Goal: Task Accomplishment & Management: Manage account settings

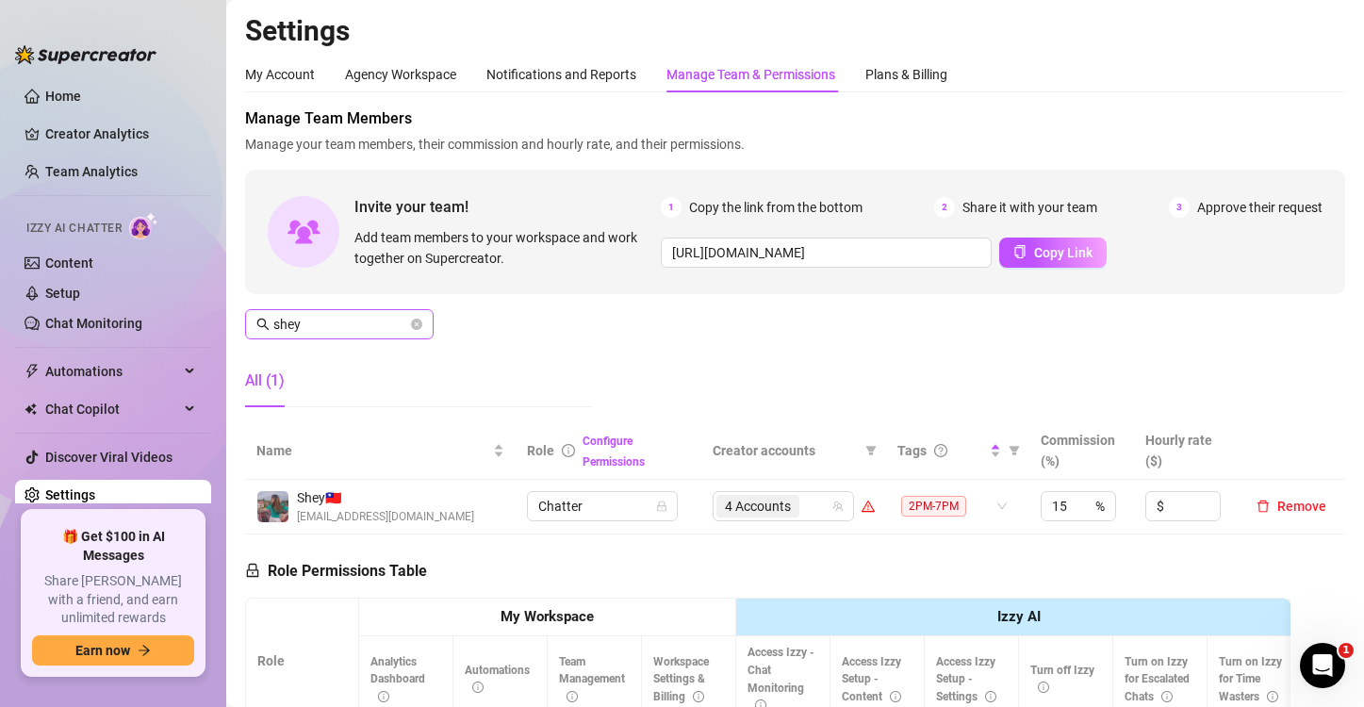
click at [420, 319] on icon "close-circle" at bounding box center [416, 324] width 11 height 11
click at [336, 314] on input "shey" at bounding box center [340, 324] width 134 height 21
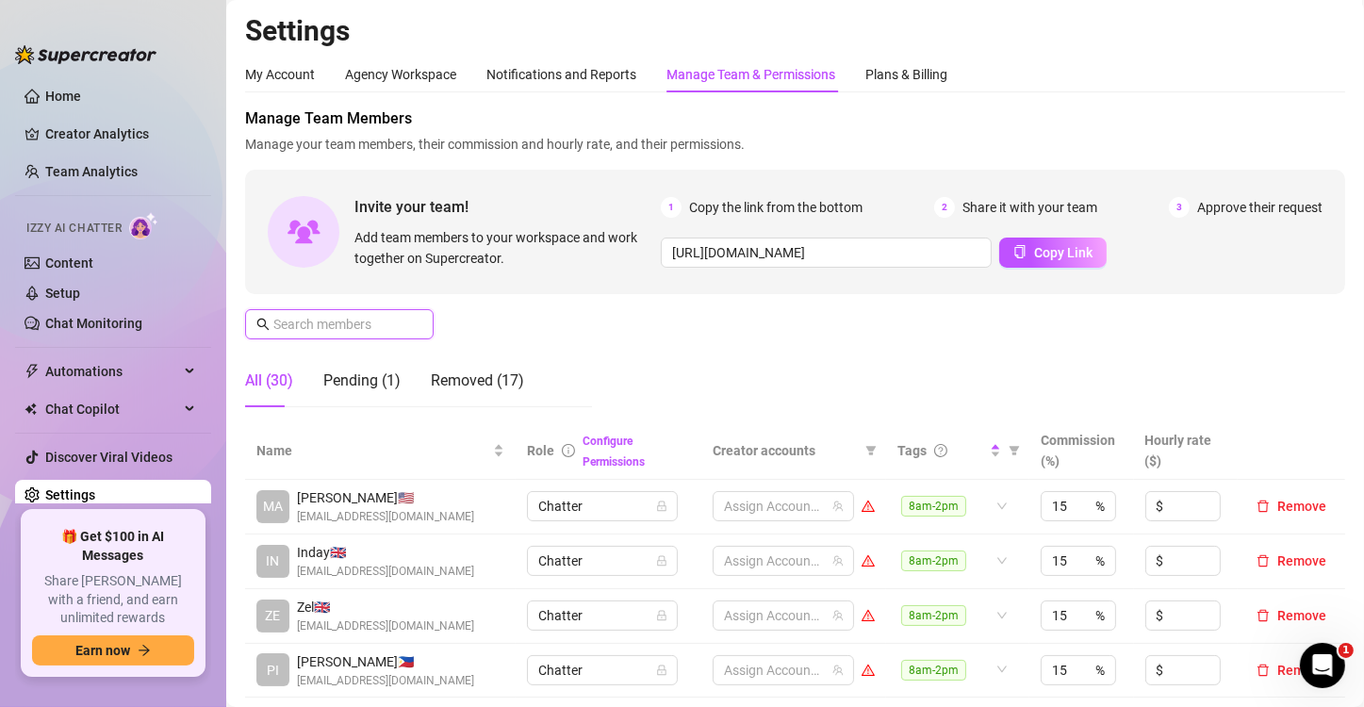
click at [384, 314] on input "text" at bounding box center [340, 324] width 134 height 21
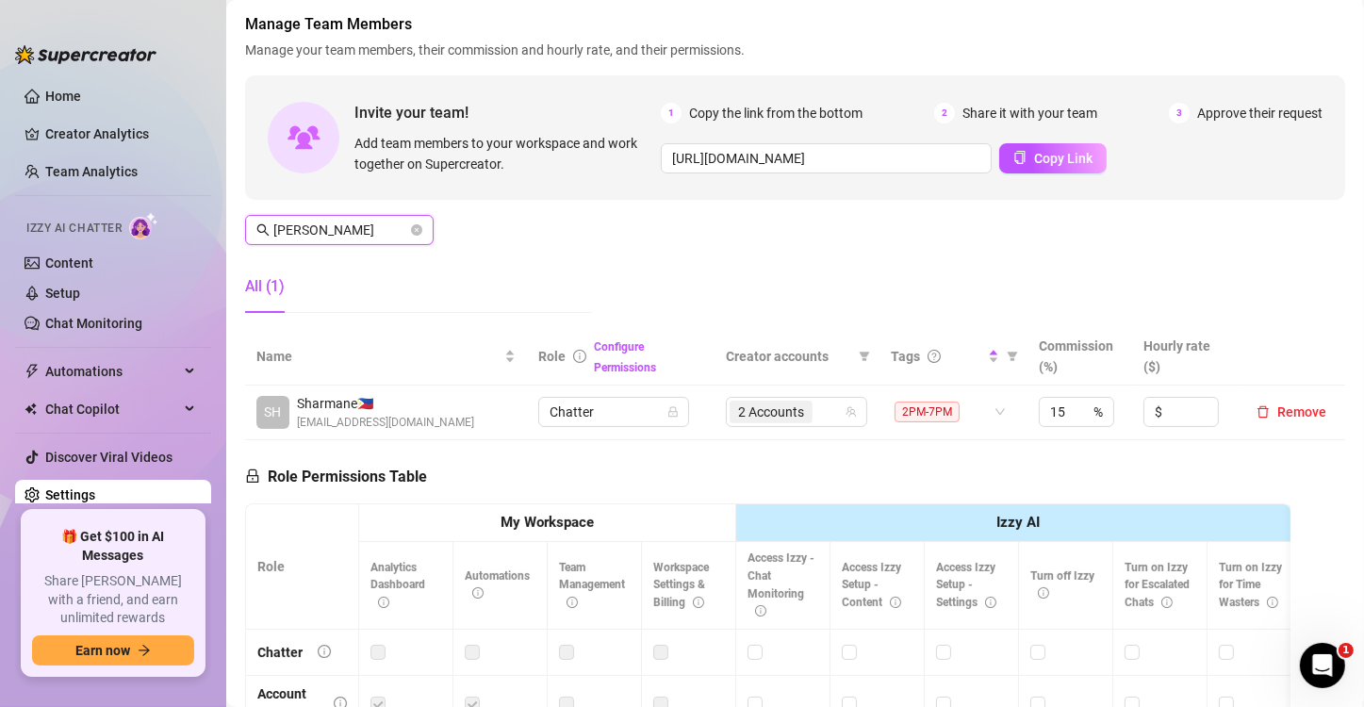
scroll to position [2692, 0]
click at [769, 405] on span "2 Accounts" at bounding box center [771, 412] width 66 height 21
type input "[PERSON_NAME]"
click at [751, 405] on span "2 Accounts" at bounding box center [771, 412] width 66 height 21
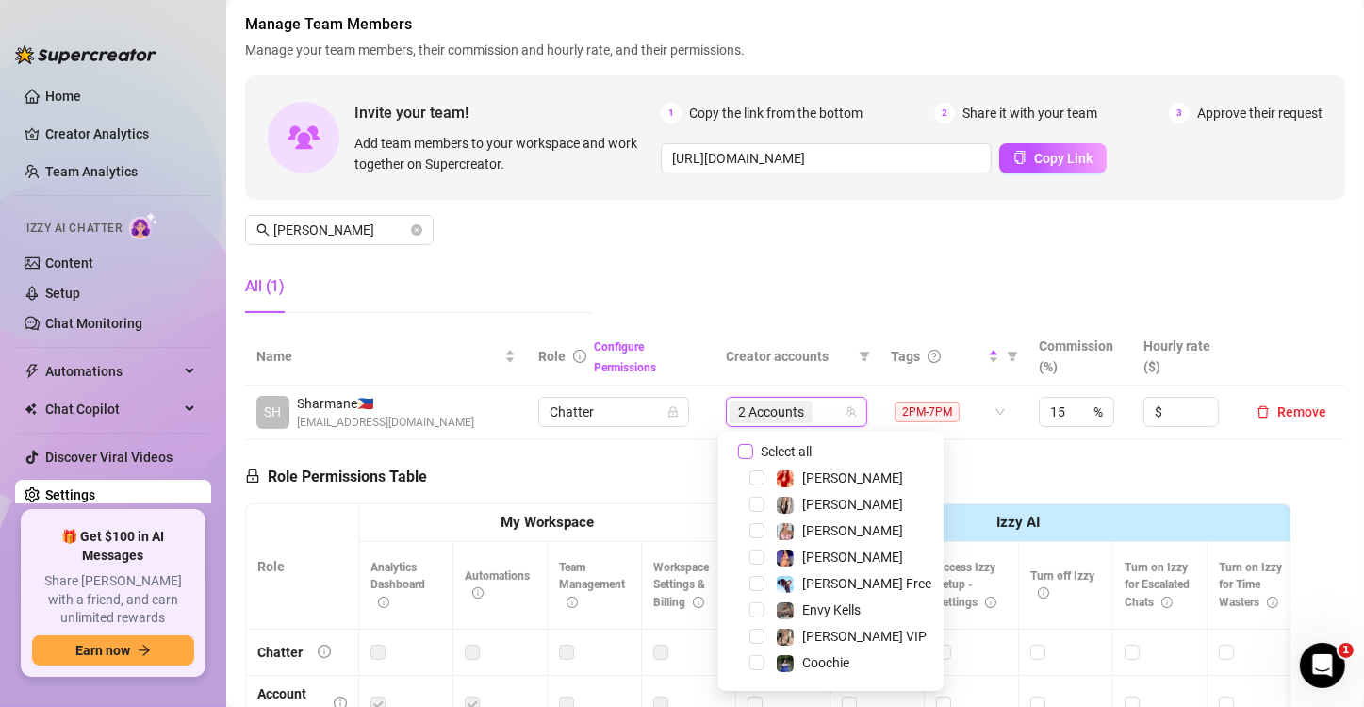
click at [750, 448] on input "Select all" at bounding box center [745, 451] width 15 height 15
checkbox input "false"
click at [752, 411] on div at bounding box center [787, 412] width 114 height 26
type input "jes"
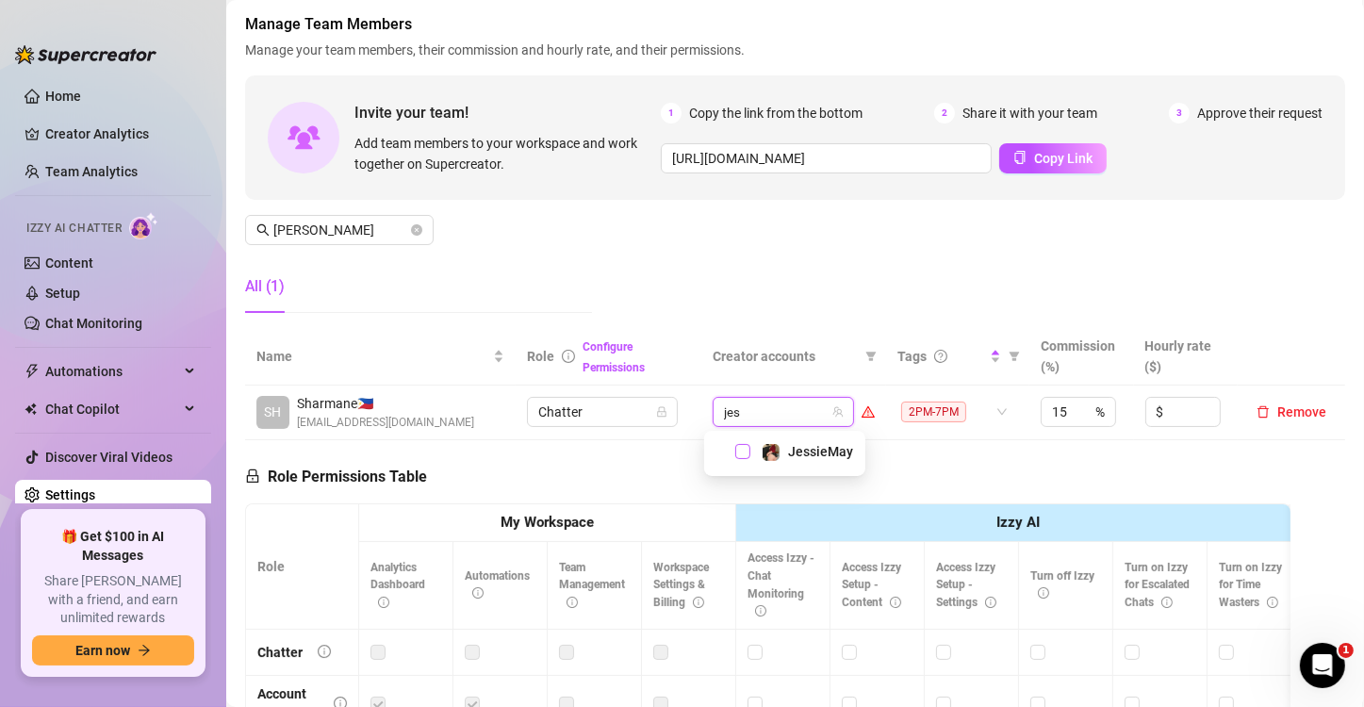
click at [747, 448] on span "Select tree node" at bounding box center [743, 451] width 15 height 15
type input "jade"
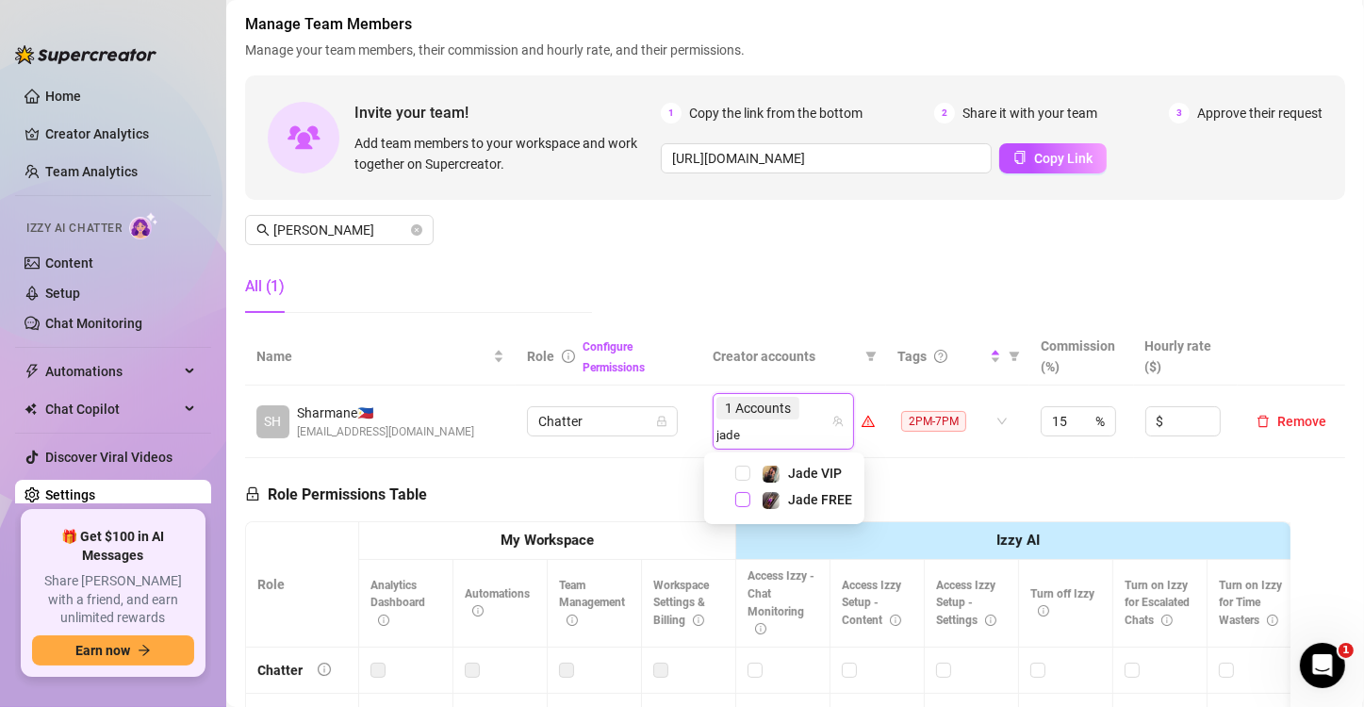
click at [747, 502] on span "Select tree node" at bounding box center [743, 499] width 15 height 15
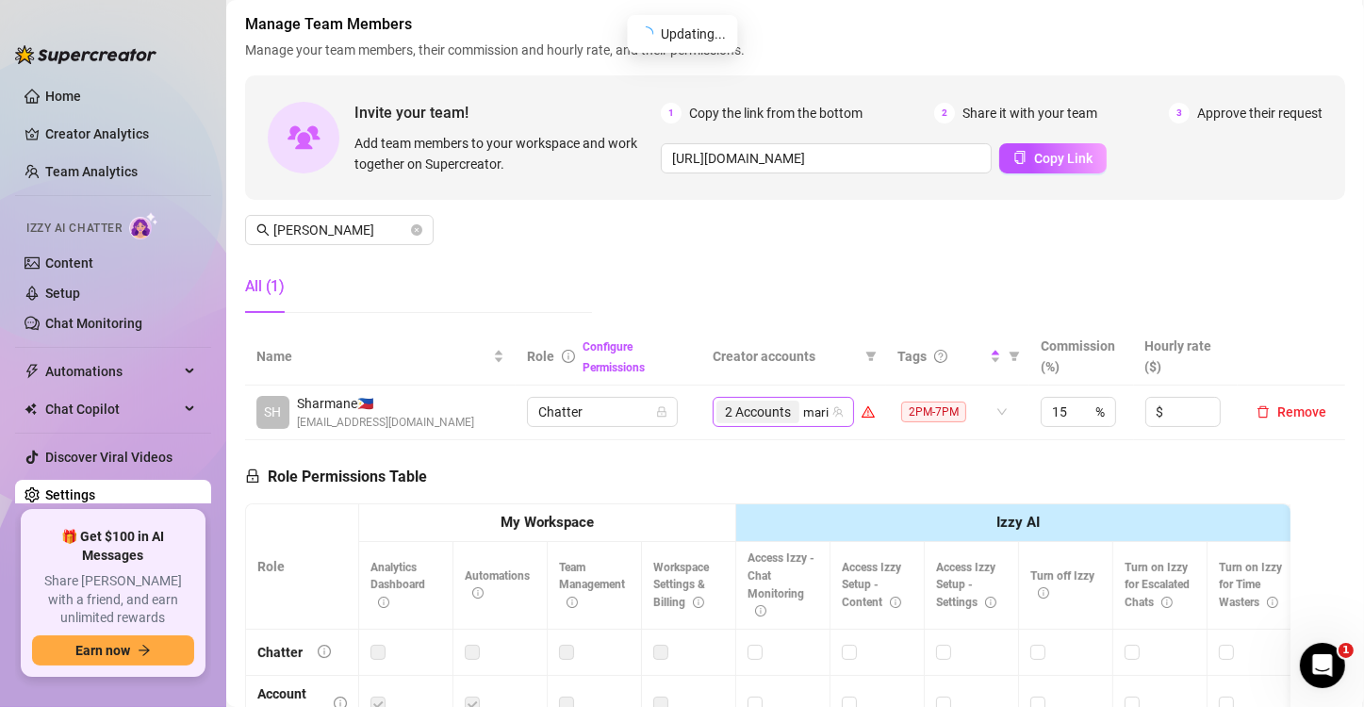
type input "[PERSON_NAME]"
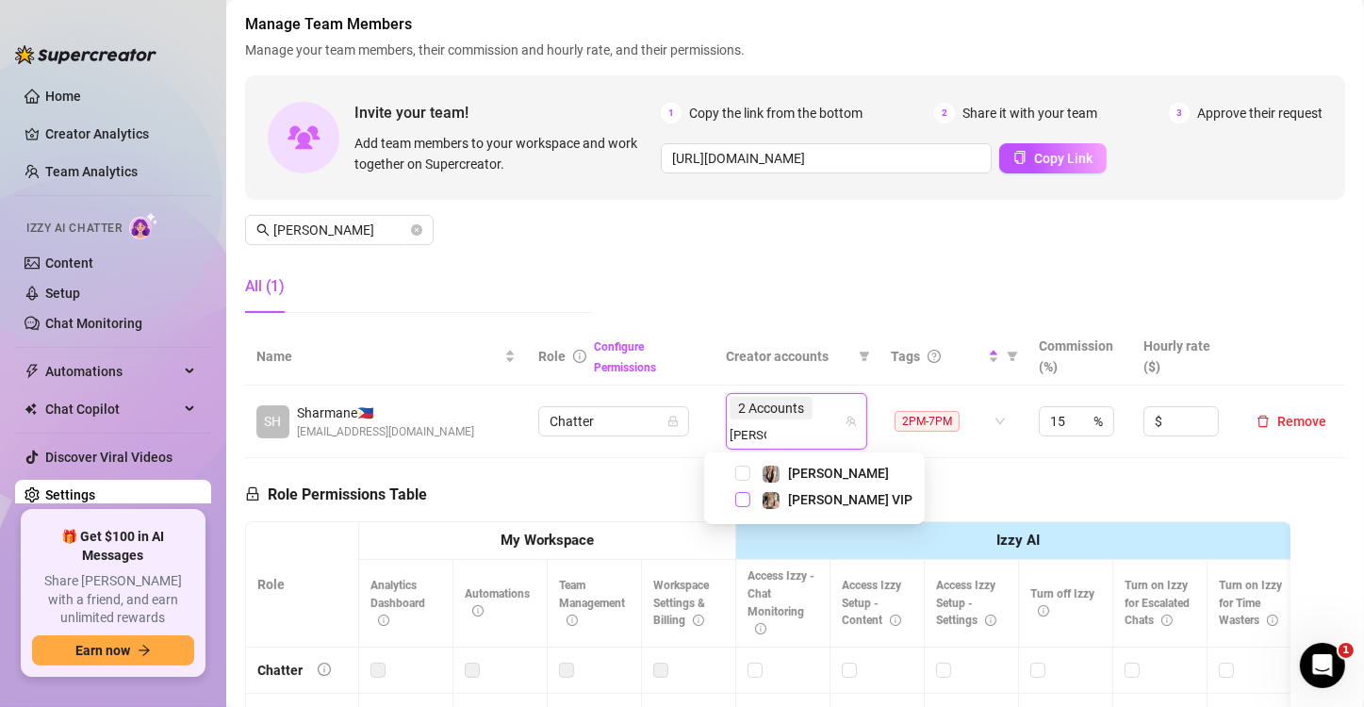
click at [743, 494] on span "Select tree node" at bounding box center [743, 499] width 15 height 15
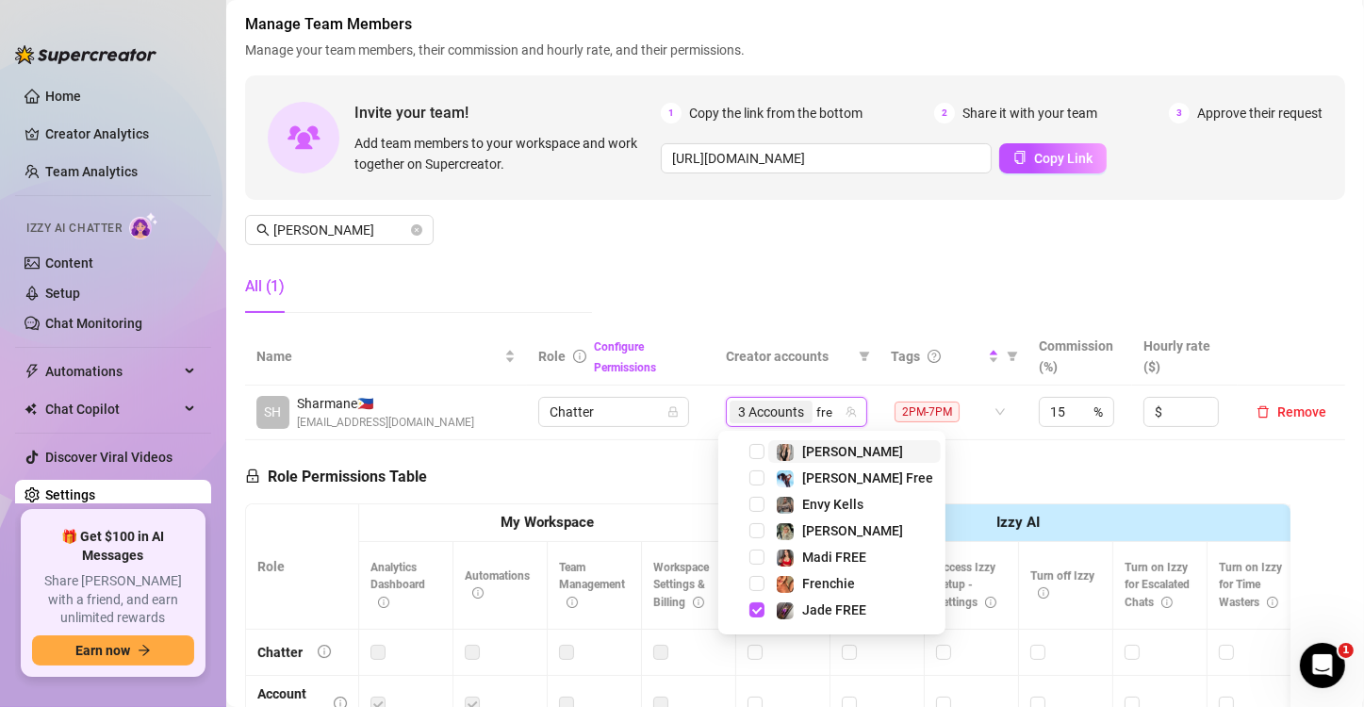
type input "fren"
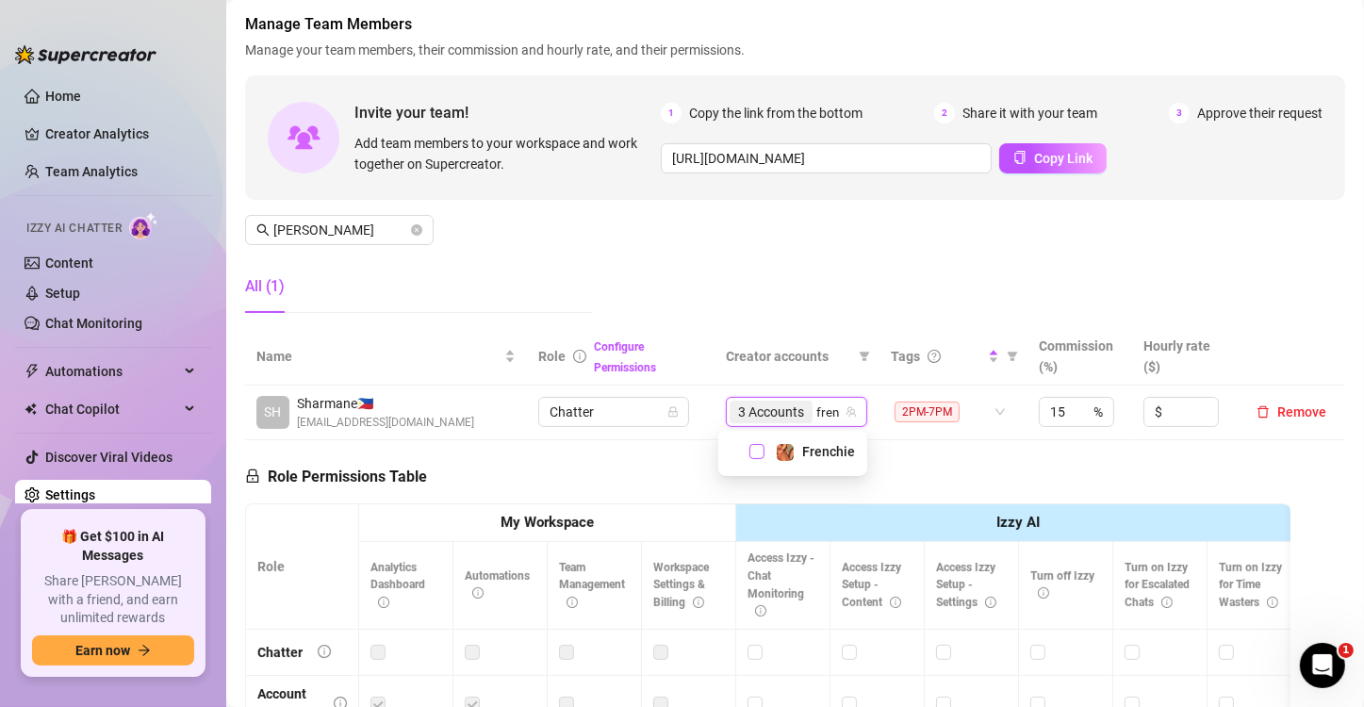
click at [754, 451] on span "Select tree node" at bounding box center [757, 451] width 15 height 15
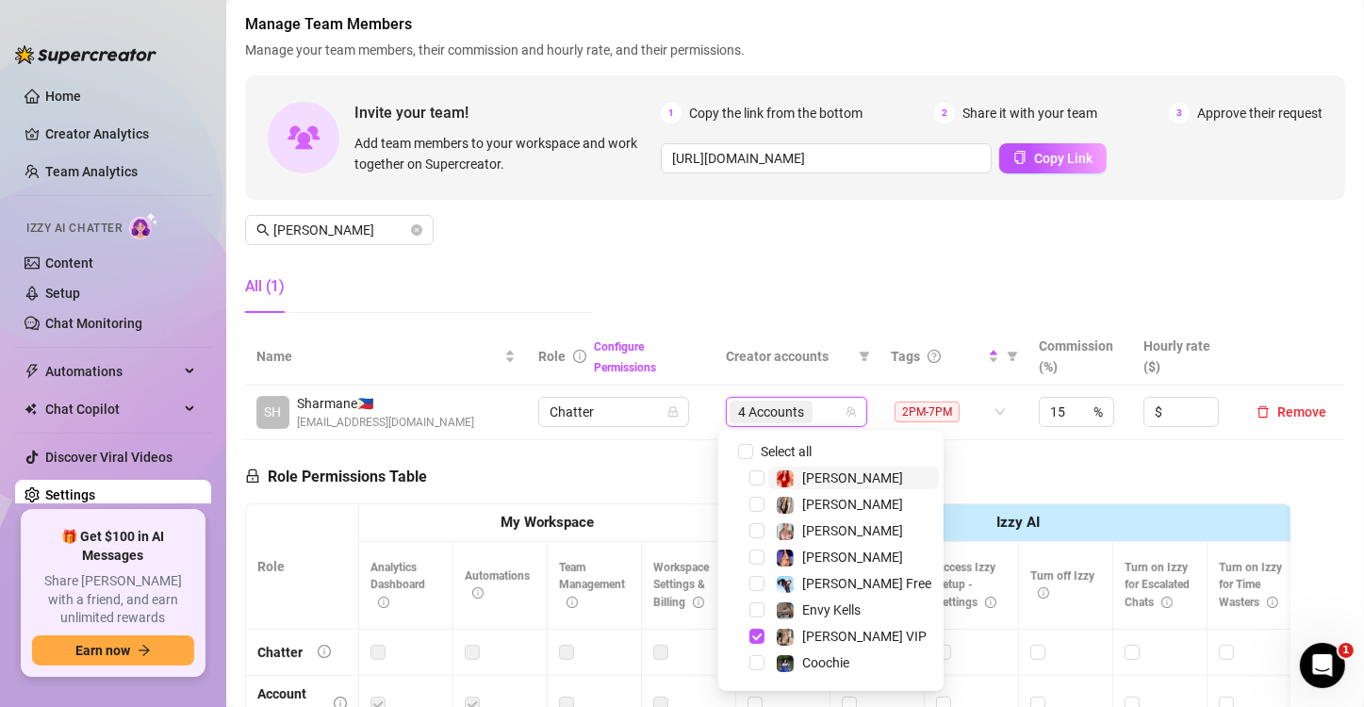
click at [641, 460] on div "Role Permissions Table Role My Workspace Izzy AI OnlyFans Side Menu OnlyFans Ch…" at bounding box center [768, 708] width 1046 height 536
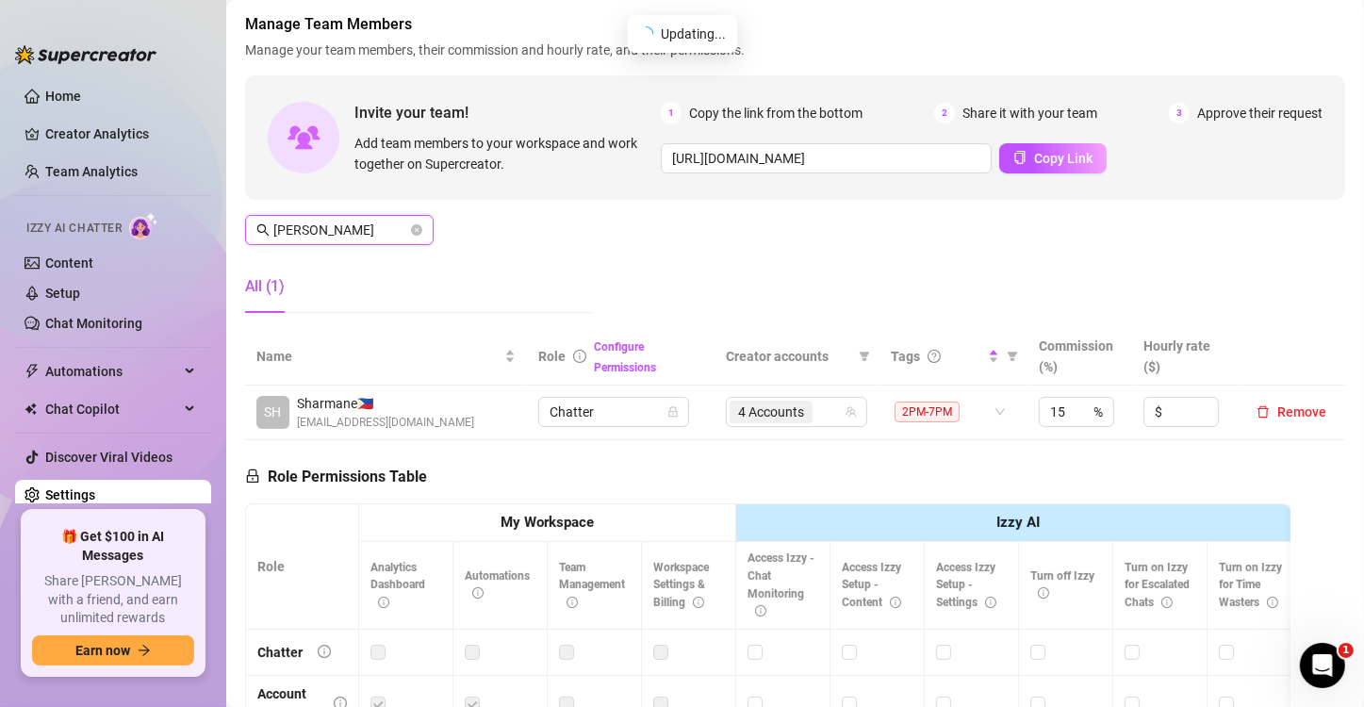
drag, startPoint x: 347, startPoint y: 228, endPoint x: 172, endPoint y: 198, distance: 178.0
click at [145, 206] on div "Home Creator Analytics Team Analytics Izzy AI Chatter Content Setup Chat Monito…" at bounding box center [682, 353] width 1364 height 707
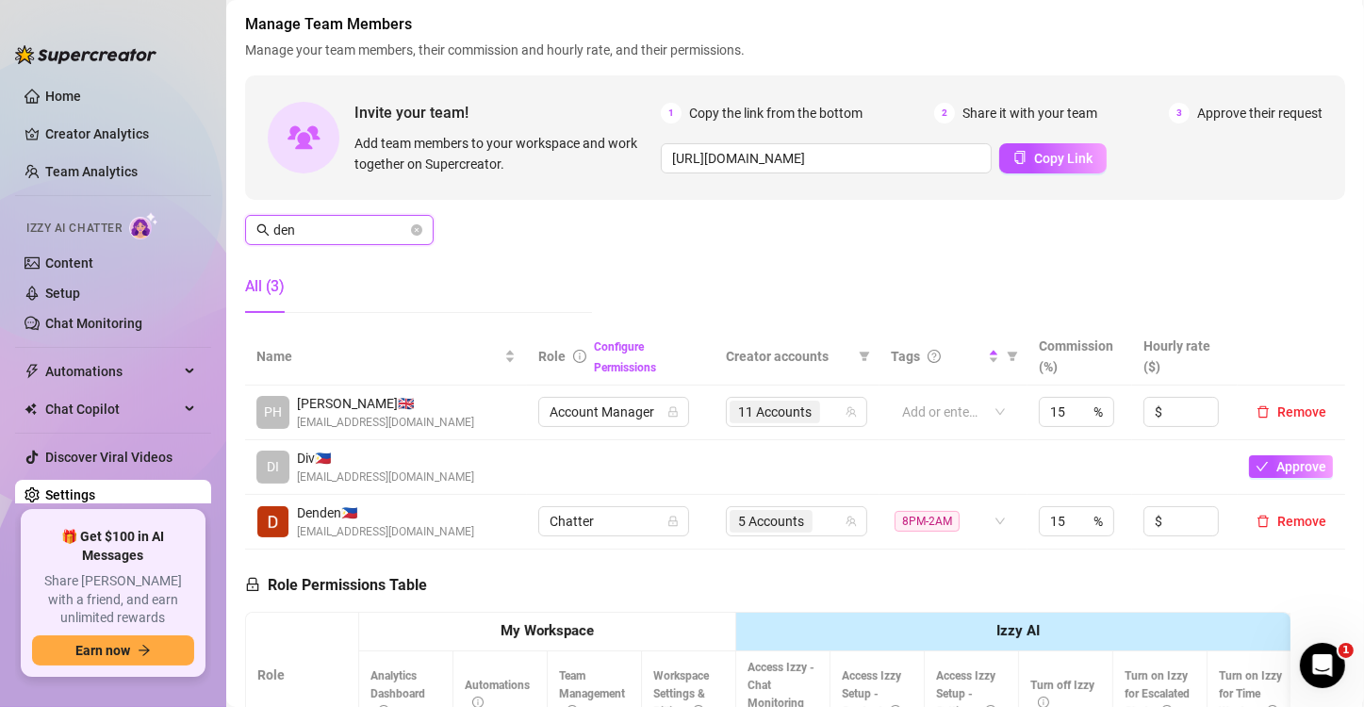
type input "den"
click at [796, 462] on td at bounding box center [797, 467] width 165 height 55
click at [412, 228] on icon "close-circle" at bounding box center [416, 229] width 11 height 11
click at [366, 224] on input "den" at bounding box center [340, 230] width 134 height 21
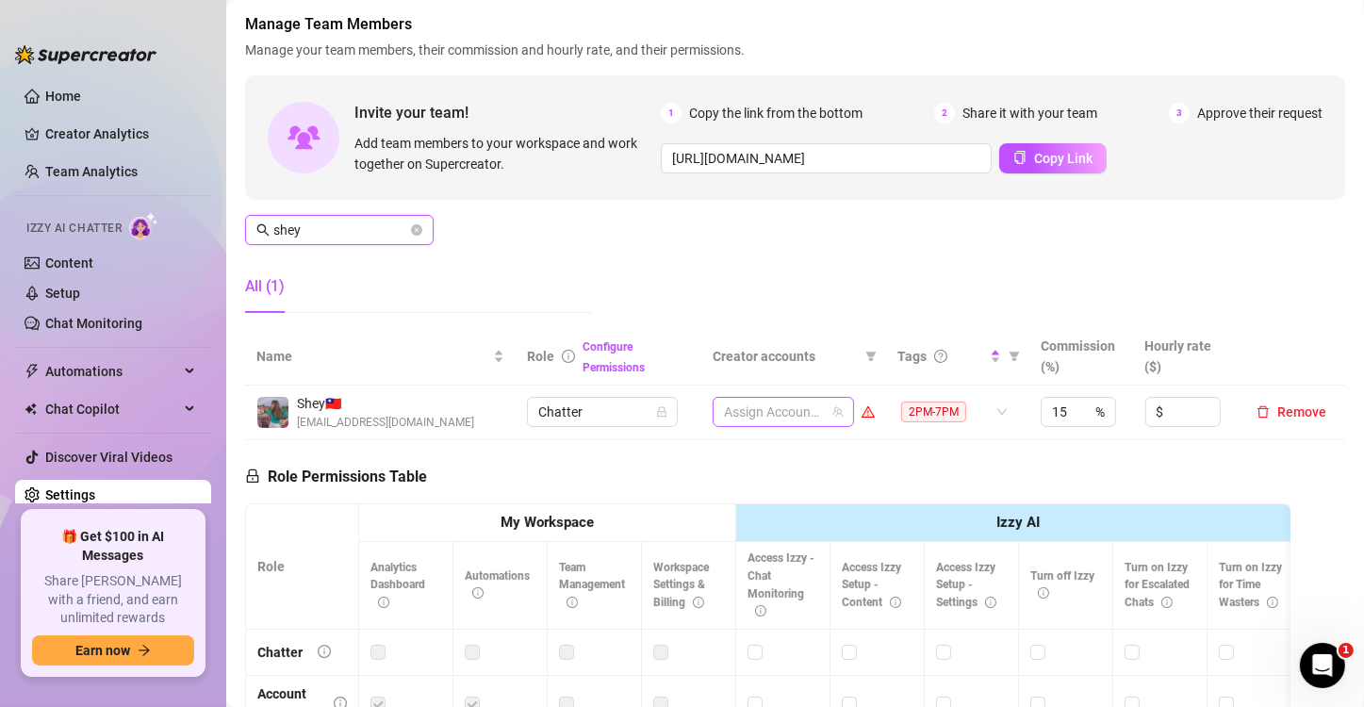
click at [762, 415] on div at bounding box center [774, 412] width 114 height 26
type input "shey"
click at [762, 415] on div at bounding box center [774, 412] width 114 height 26
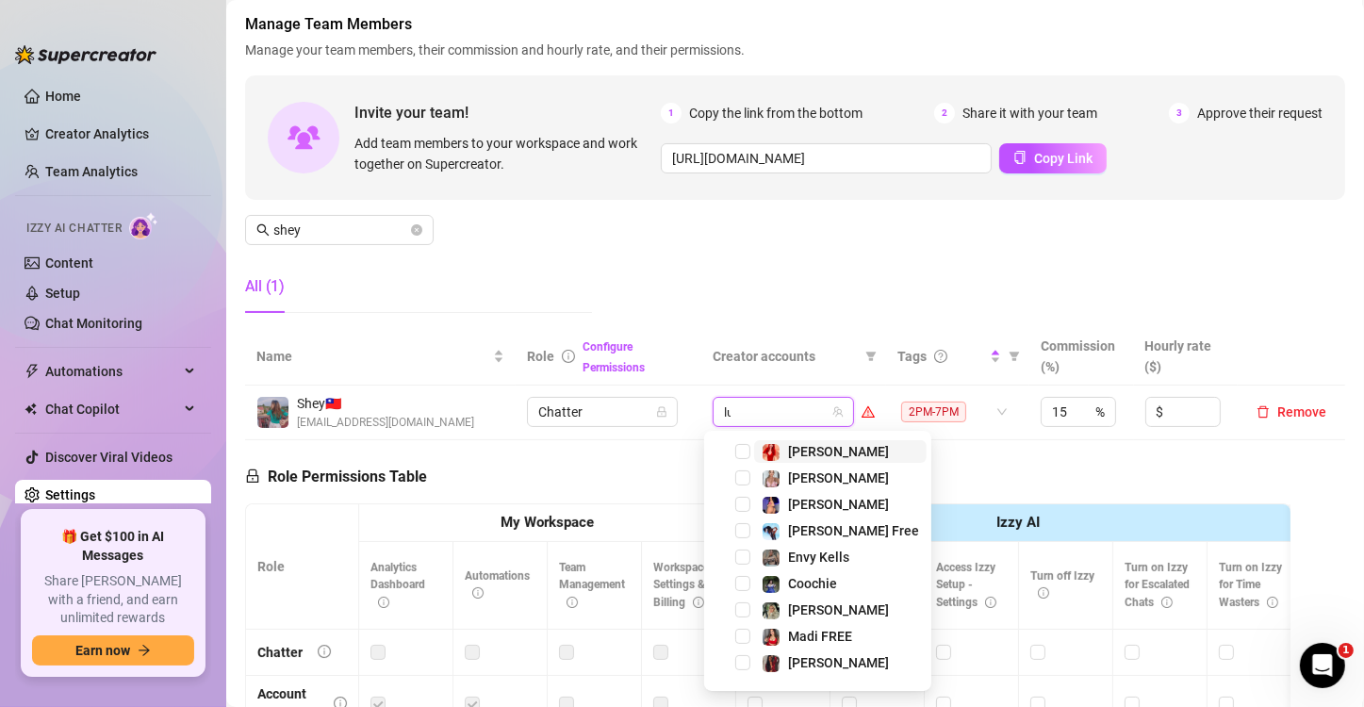
type input "[PERSON_NAME]"
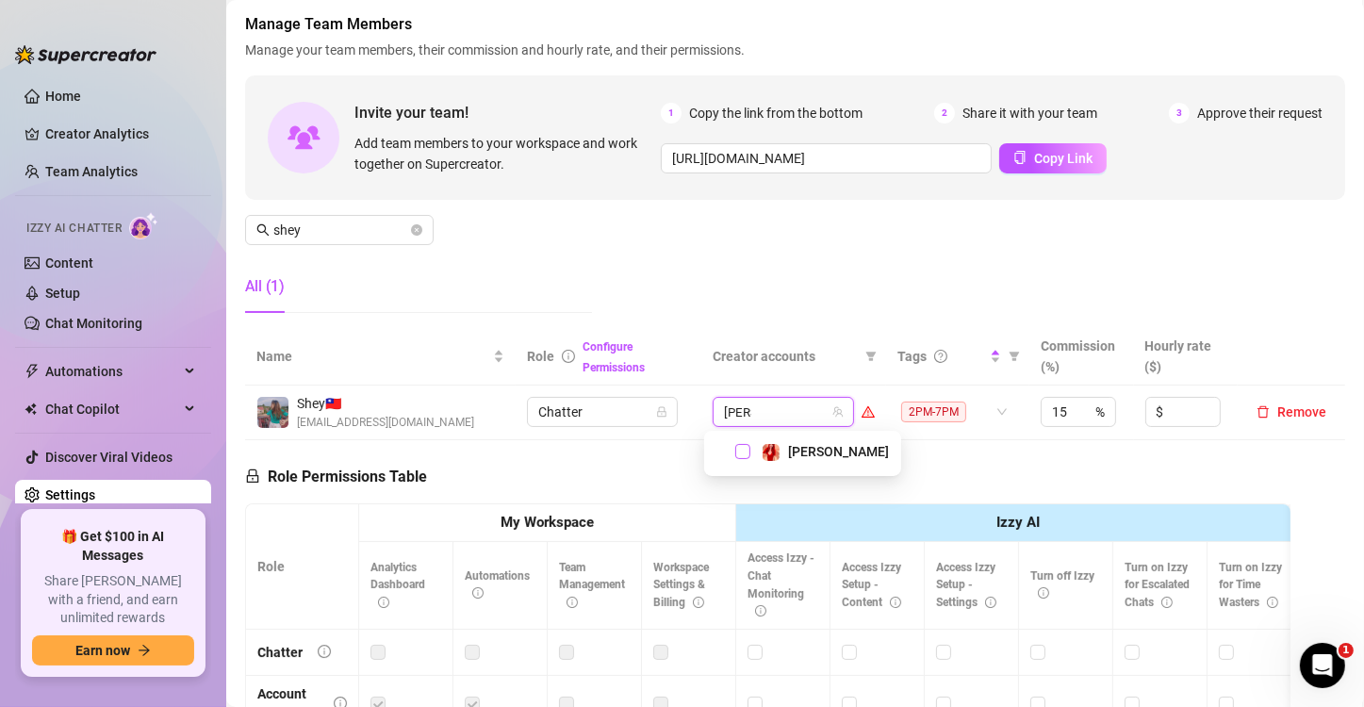
click at [746, 449] on span "Select tree node" at bounding box center [743, 451] width 15 height 15
click at [803, 401] on input "search" at bounding box center [805, 412] width 4 height 23
type input "cooc"
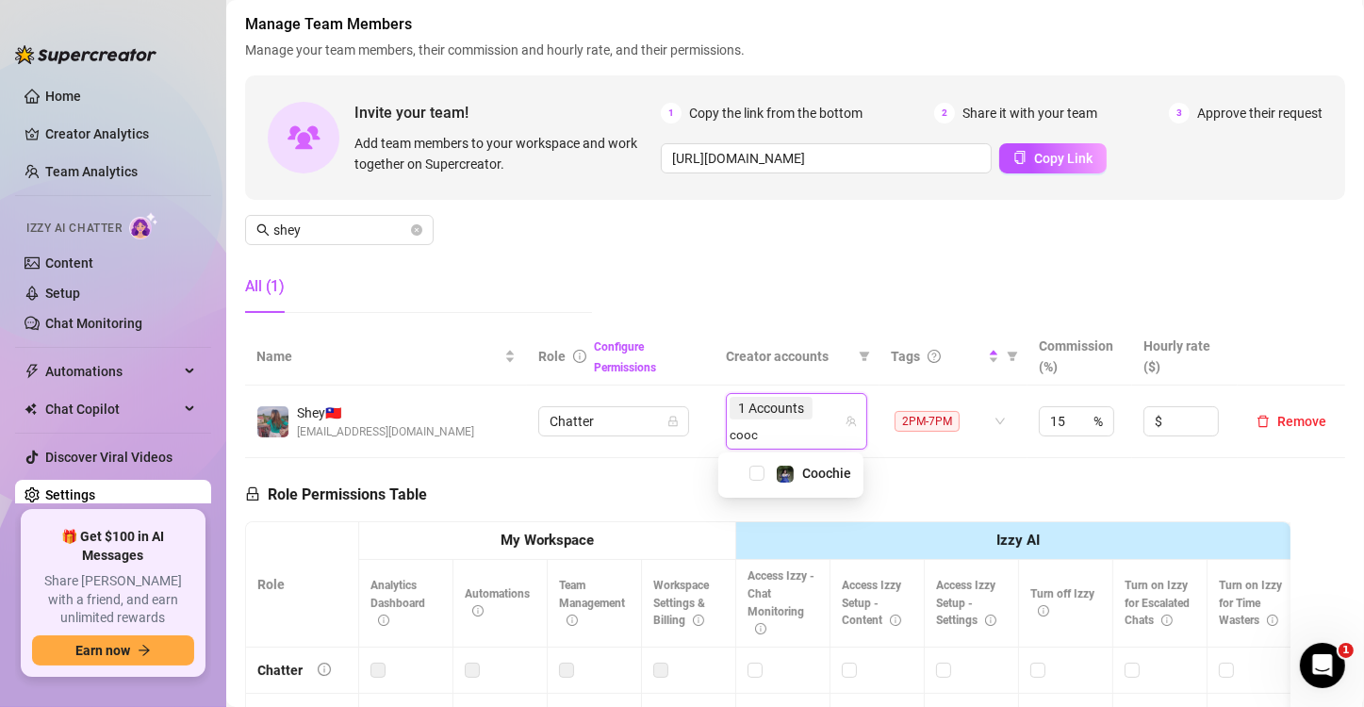
click at [753, 464] on div "Coochie" at bounding box center [791, 473] width 136 height 23
click at [755, 472] on span "Select tree node" at bounding box center [757, 473] width 15 height 15
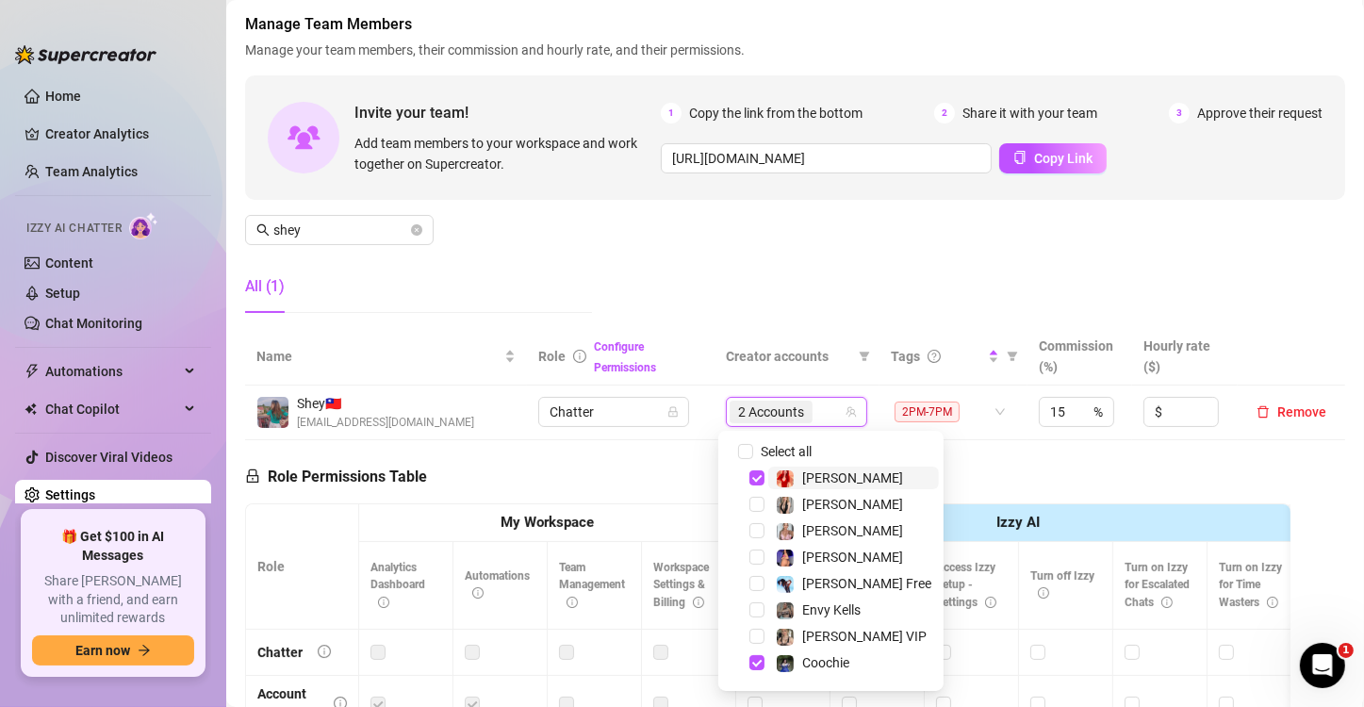
click at [817, 411] on input "search" at bounding box center [819, 412] width 4 height 23
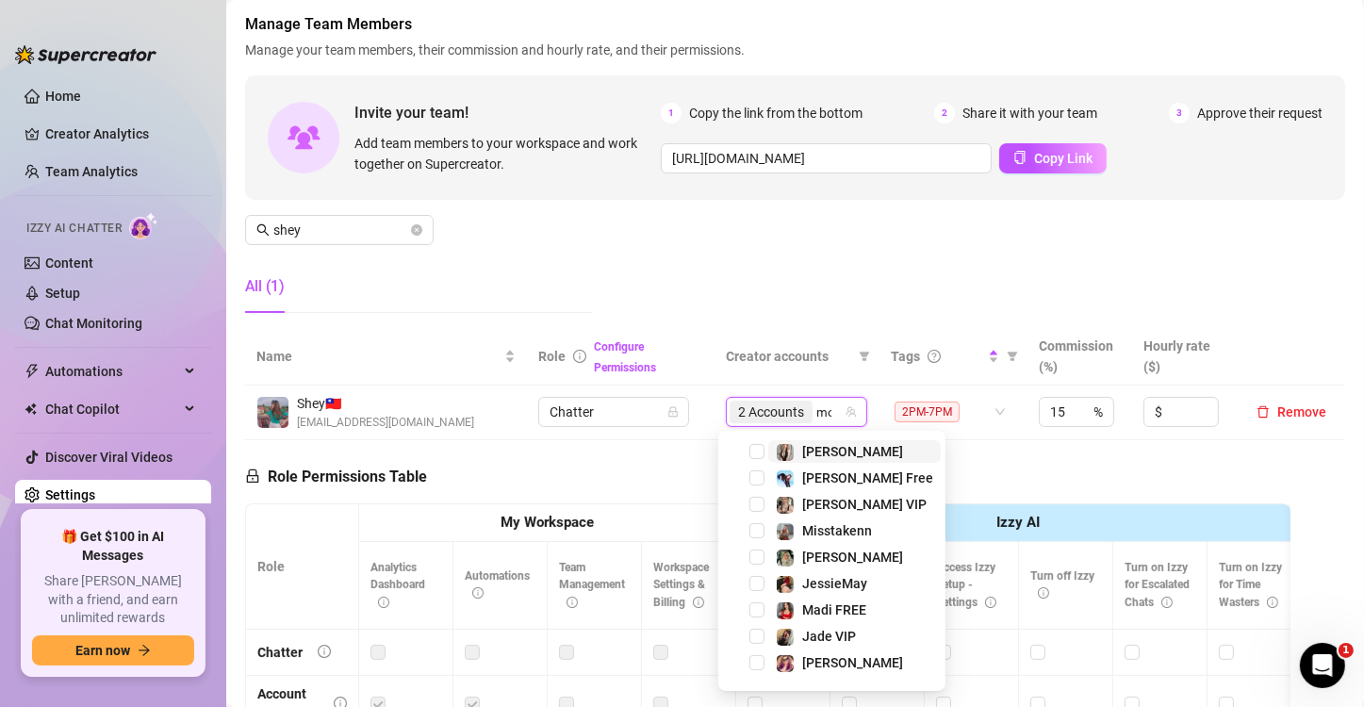
type input "mol"
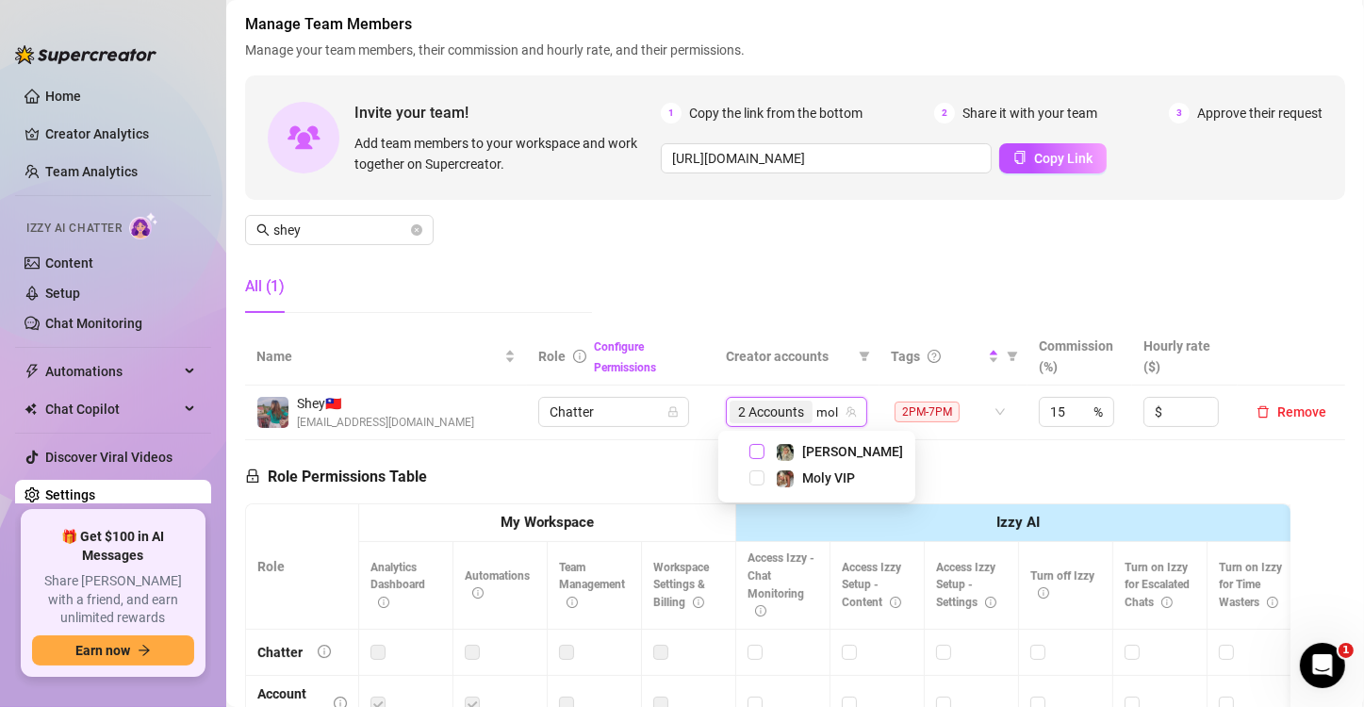
click at [756, 454] on span "Select tree node" at bounding box center [757, 451] width 15 height 15
type input "mol"
click at [757, 476] on span "Select tree node" at bounding box center [757, 478] width 15 height 15
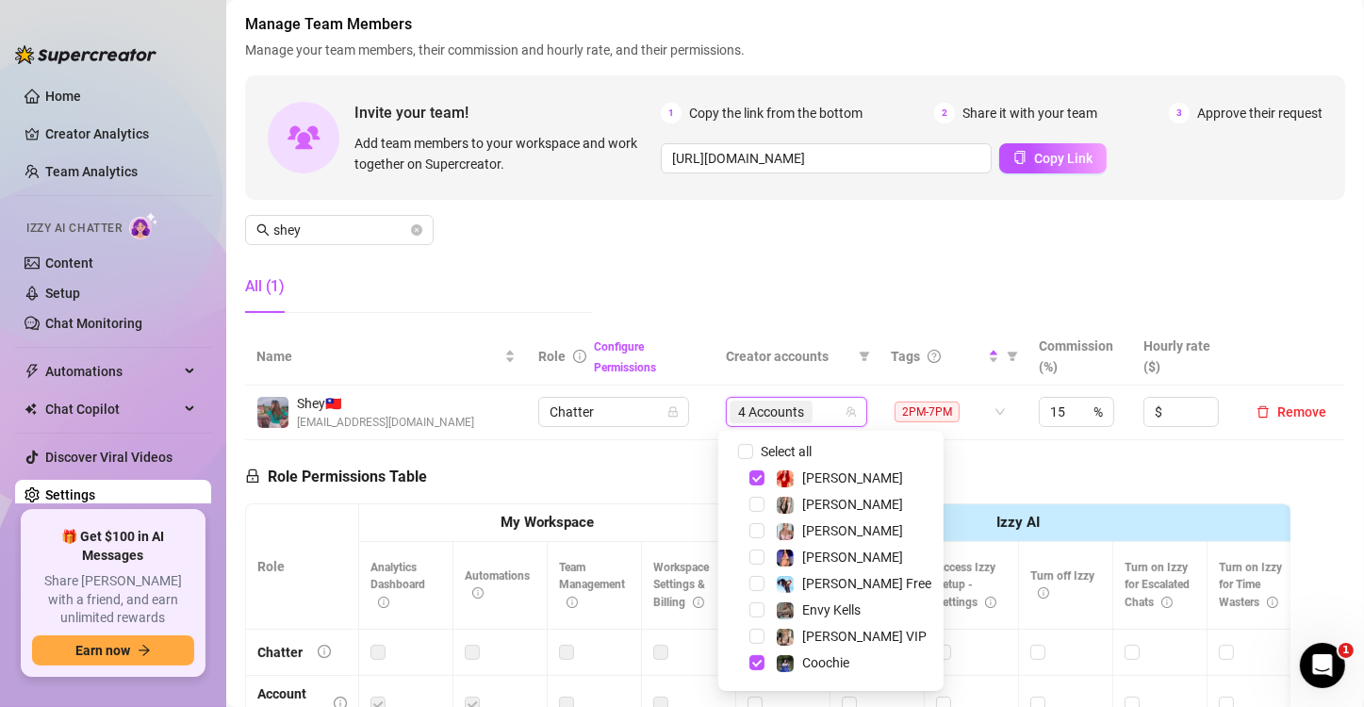
click at [667, 296] on div "Manage Team Members Manage your team members, their commission and hourly rate,…" at bounding box center [795, 170] width 1100 height 315
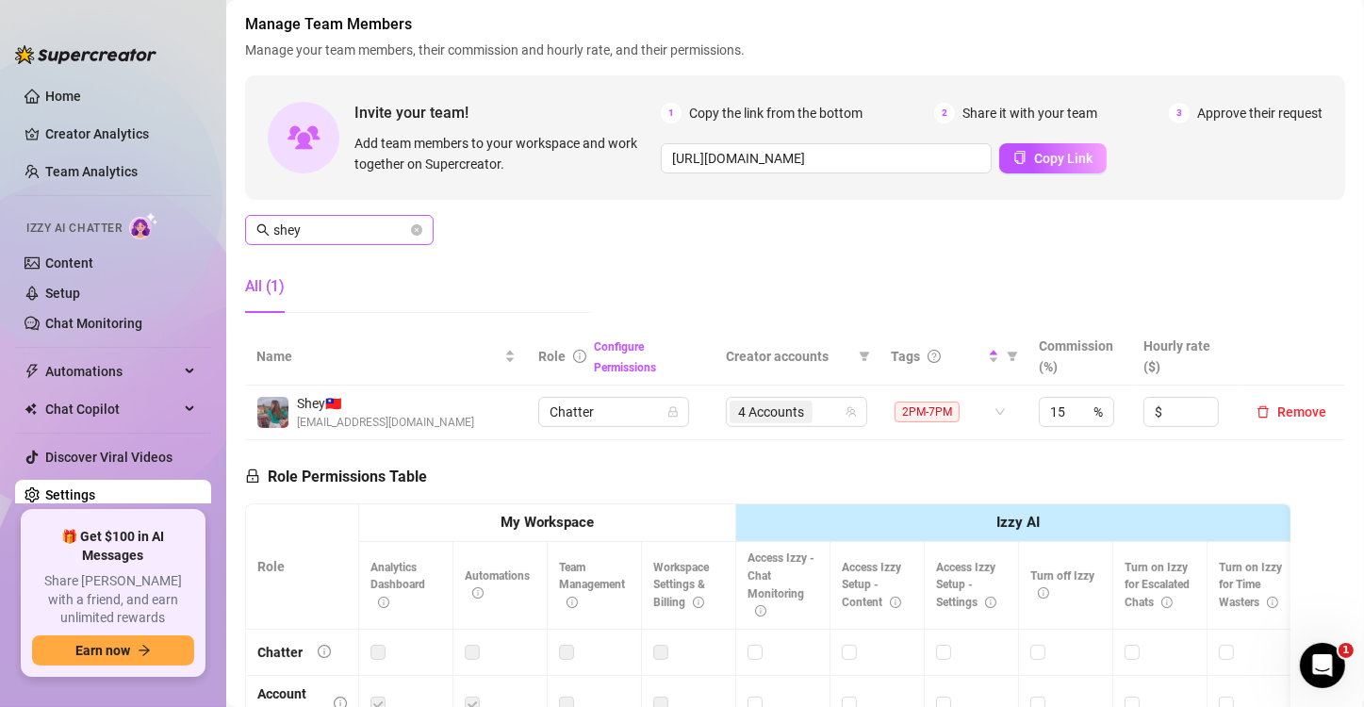
click at [422, 238] on span at bounding box center [416, 230] width 11 height 21
click at [421, 231] on icon "close-circle" at bounding box center [416, 229] width 11 height 11
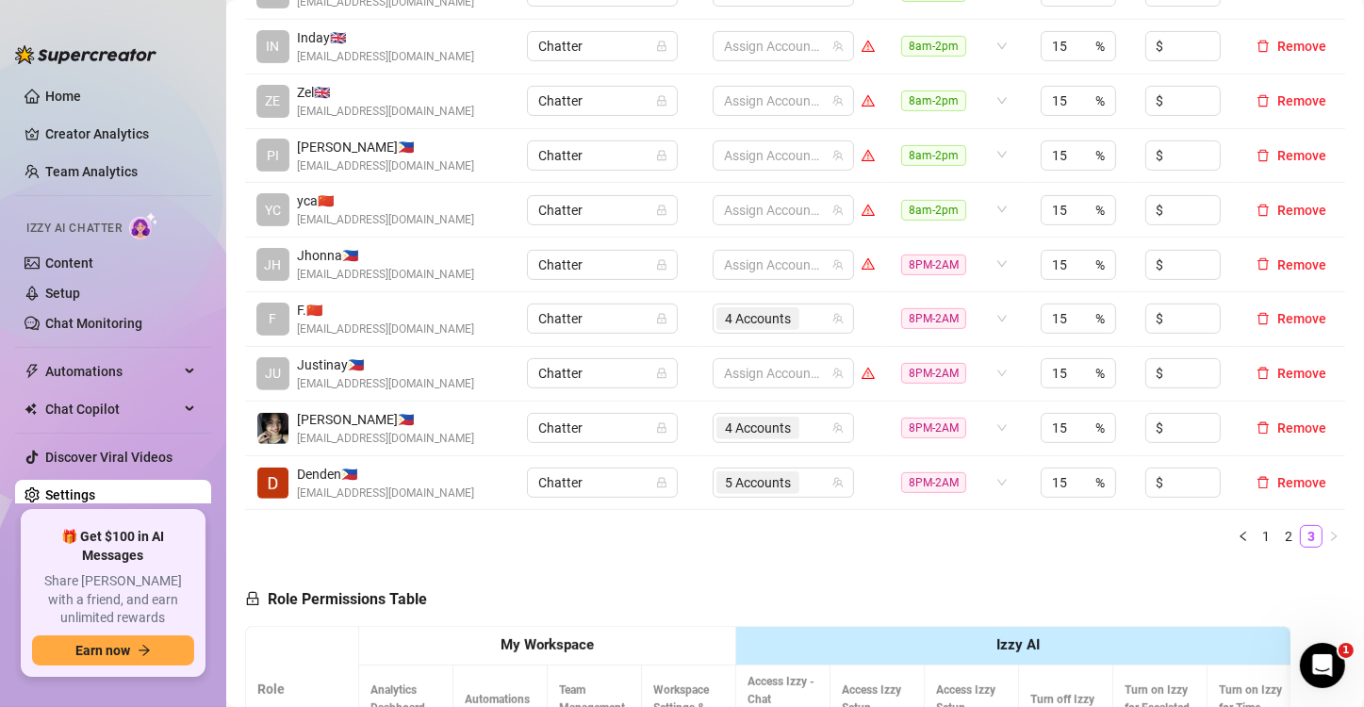
scroll to position [566, 0]
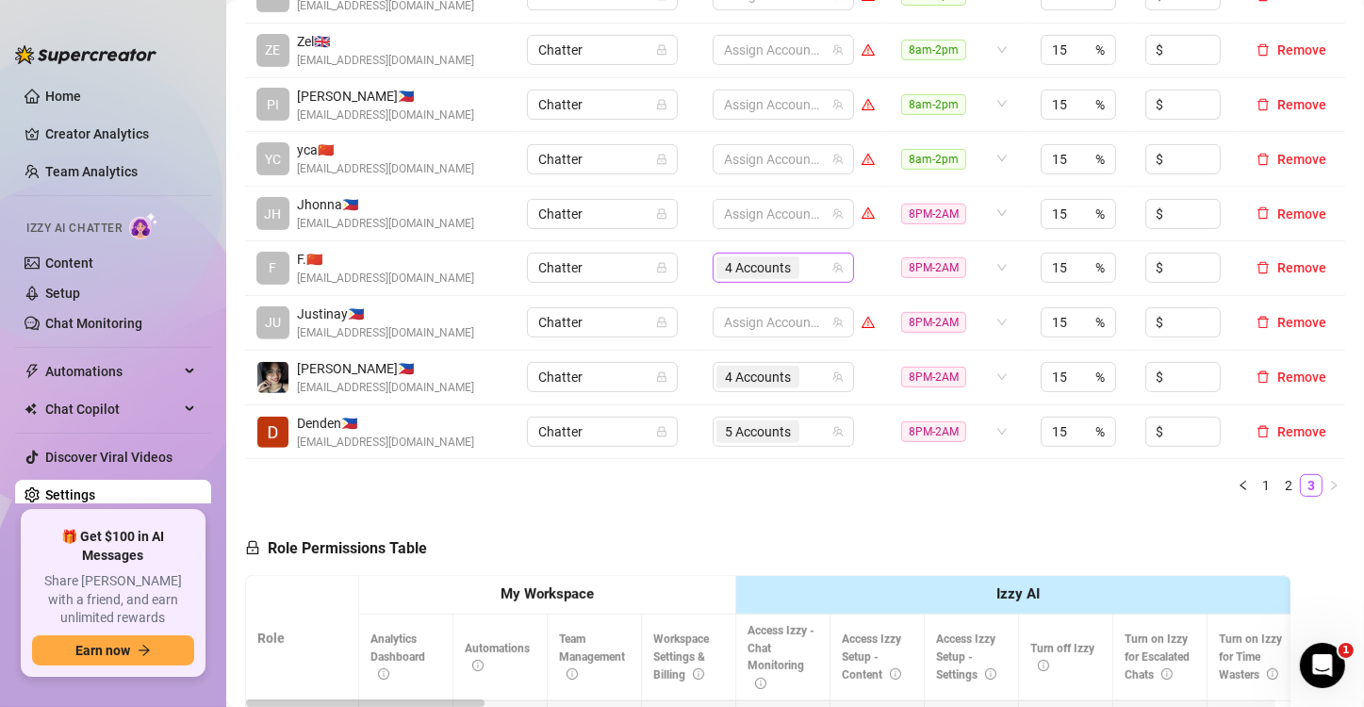
click at [751, 268] on span "4 Accounts" at bounding box center [758, 267] width 66 height 21
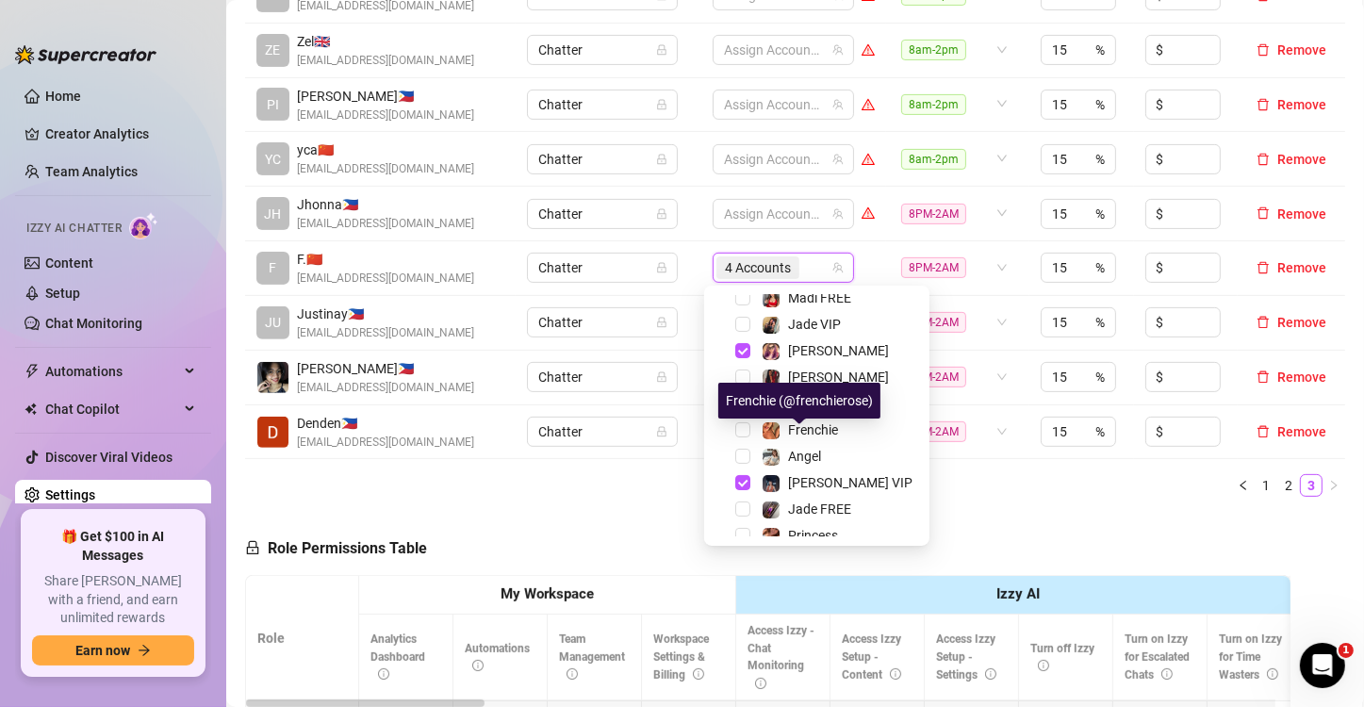
scroll to position [366, 0]
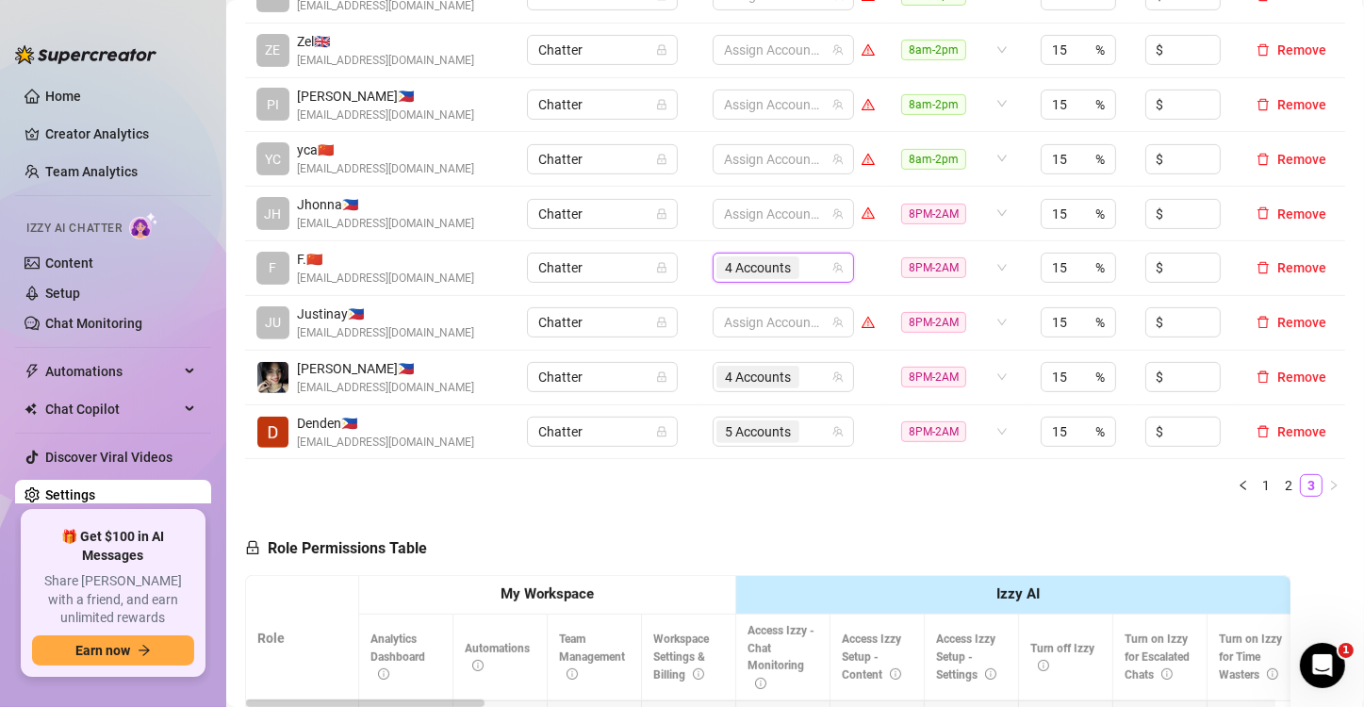
click at [610, 504] on div "Name Role Configure Permissions Creator accounts Tags Commission (%) Hourly rat…" at bounding box center [795, 184] width 1100 height 655
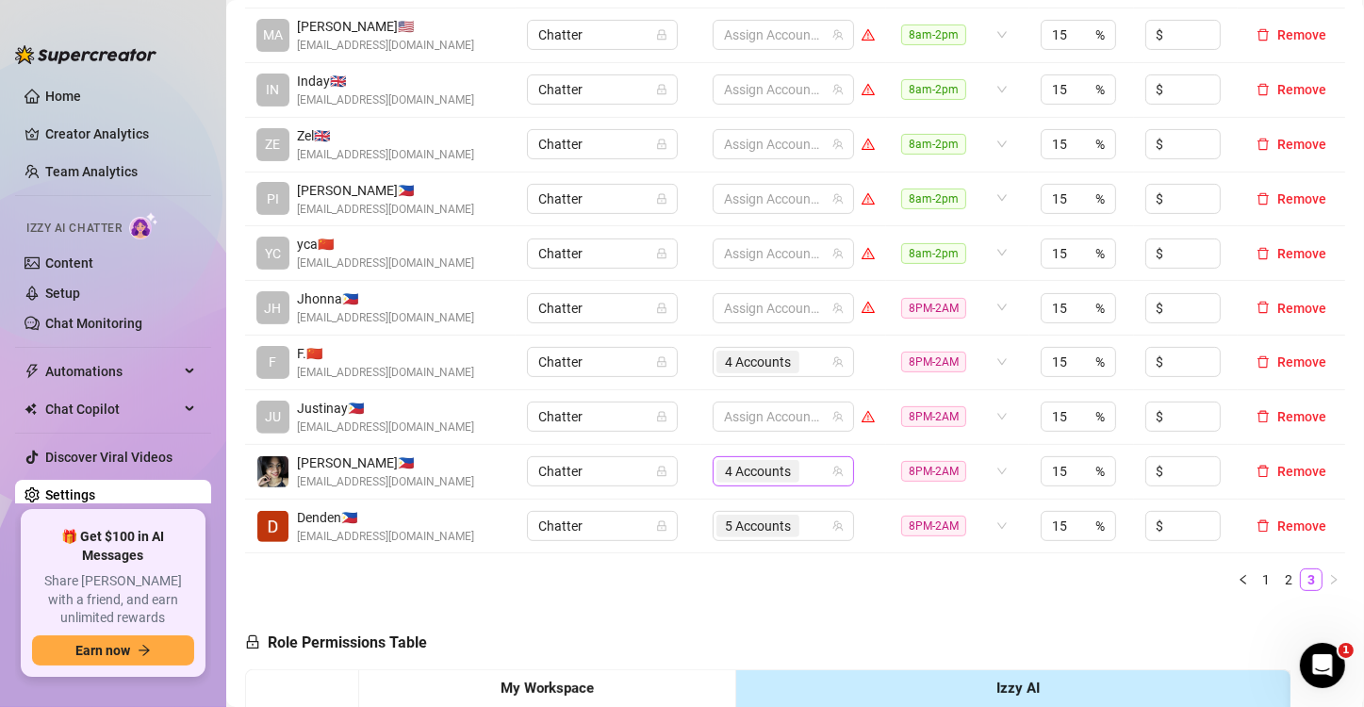
click at [736, 464] on span "4 Accounts" at bounding box center [758, 471] width 66 height 21
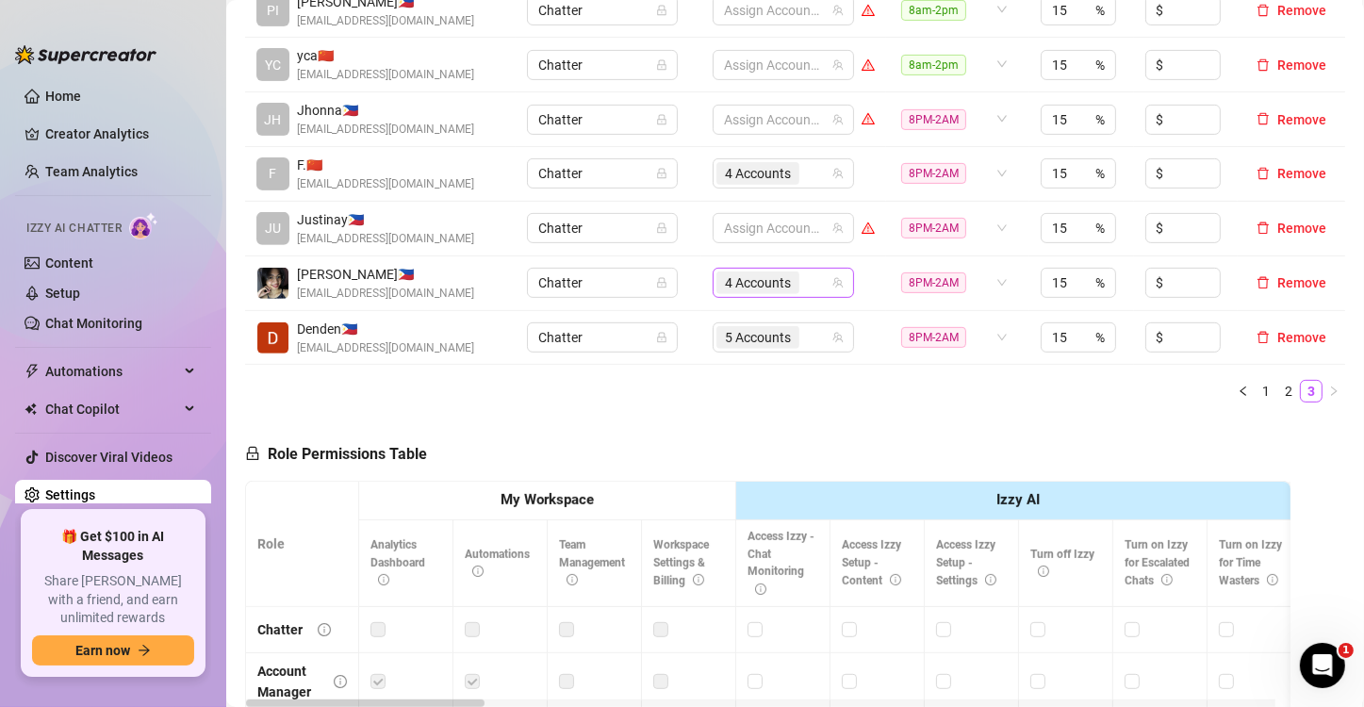
click at [747, 291] on span "4 Accounts" at bounding box center [758, 283] width 83 height 23
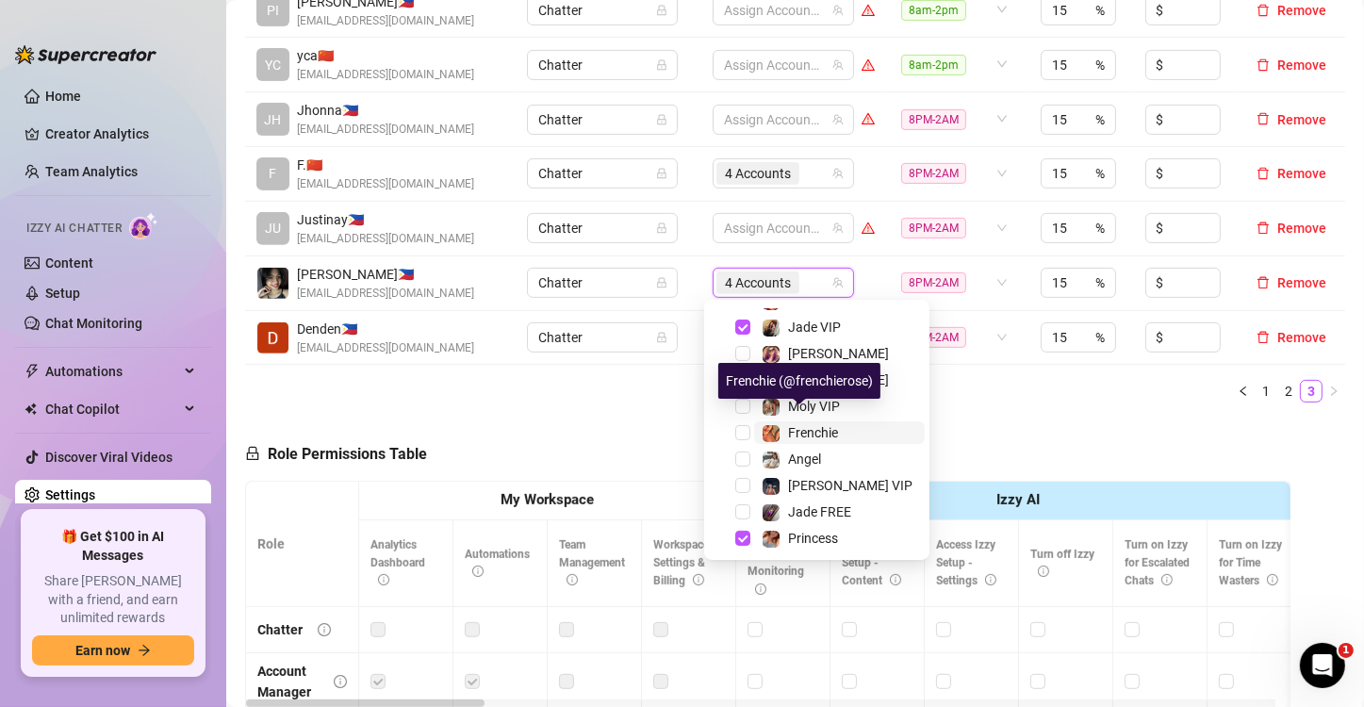
scroll to position [366, 0]
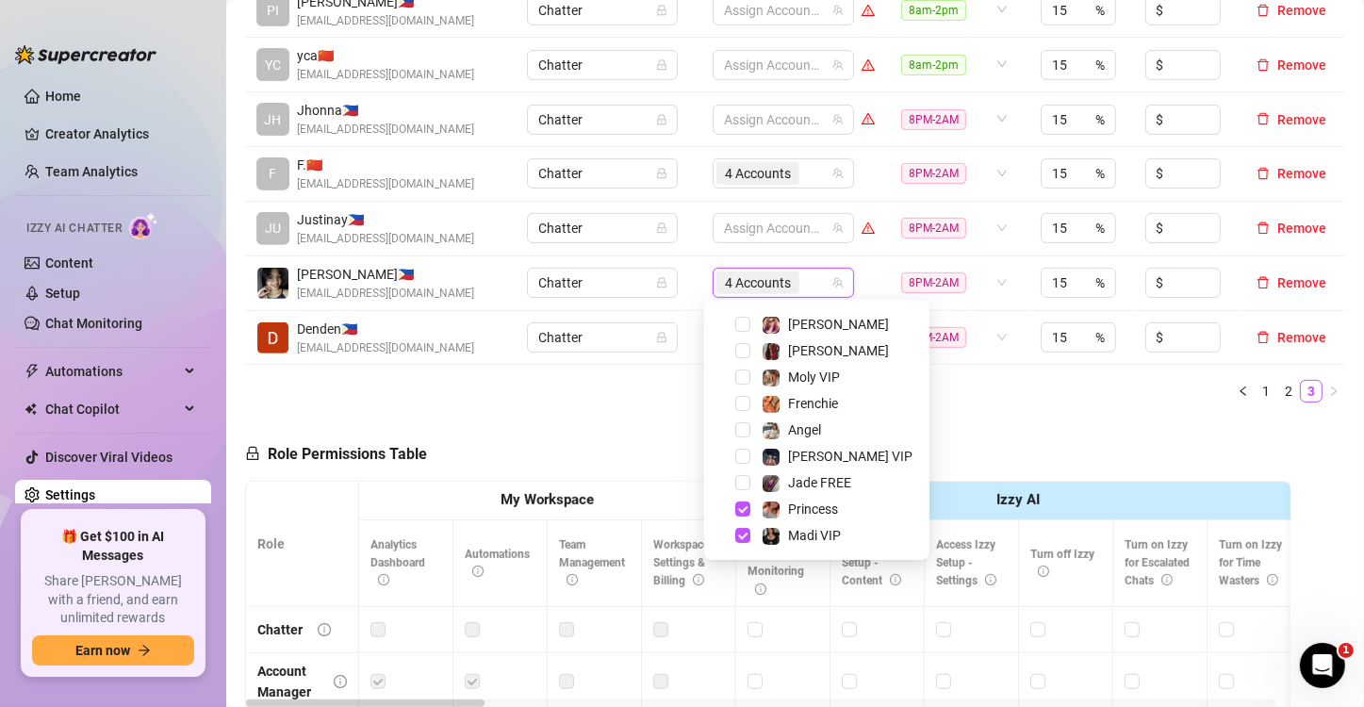
click at [627, 442] on div "Role Permissions Table Role My Workspace Izzy AI OnlyFans Side Menu OnlyFans Ch…" at bounding box center [768, 689] width 1046 height 543
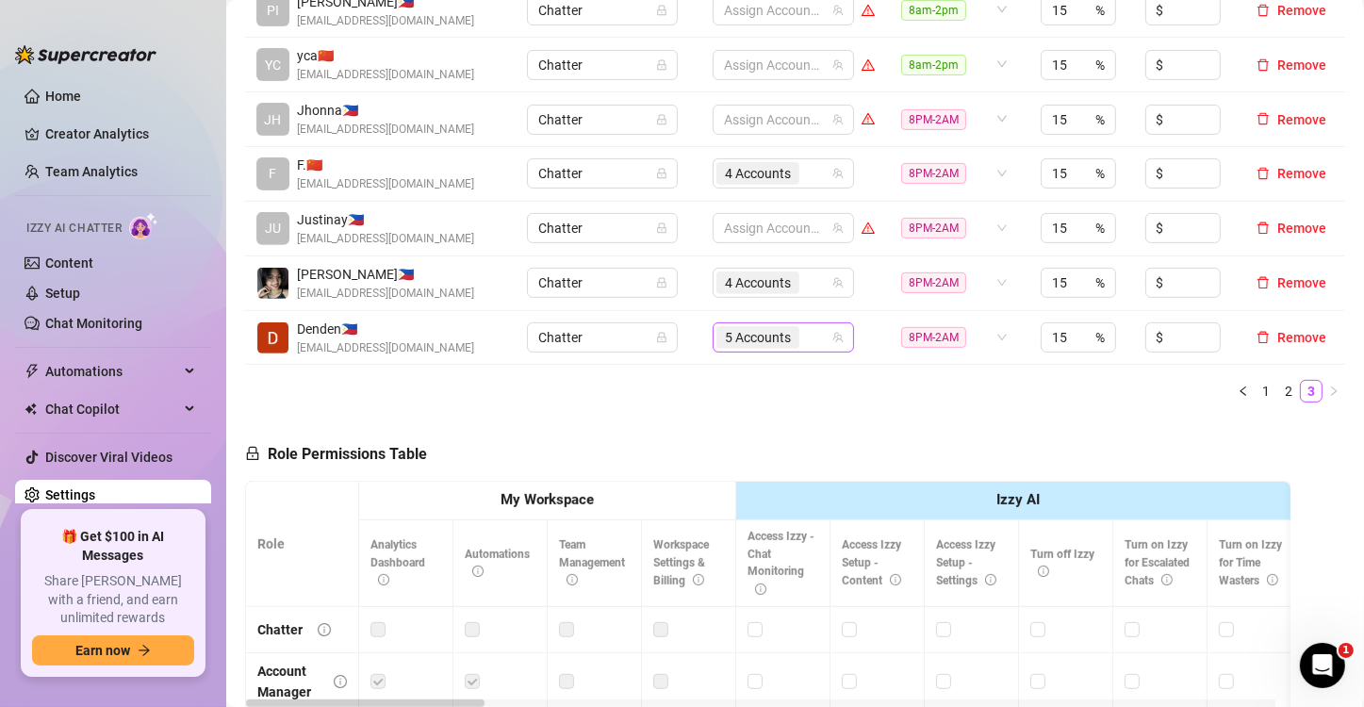
click at [752, 339] on span "5 Accounts" at bounding box center [758, 337] width 66 height 21
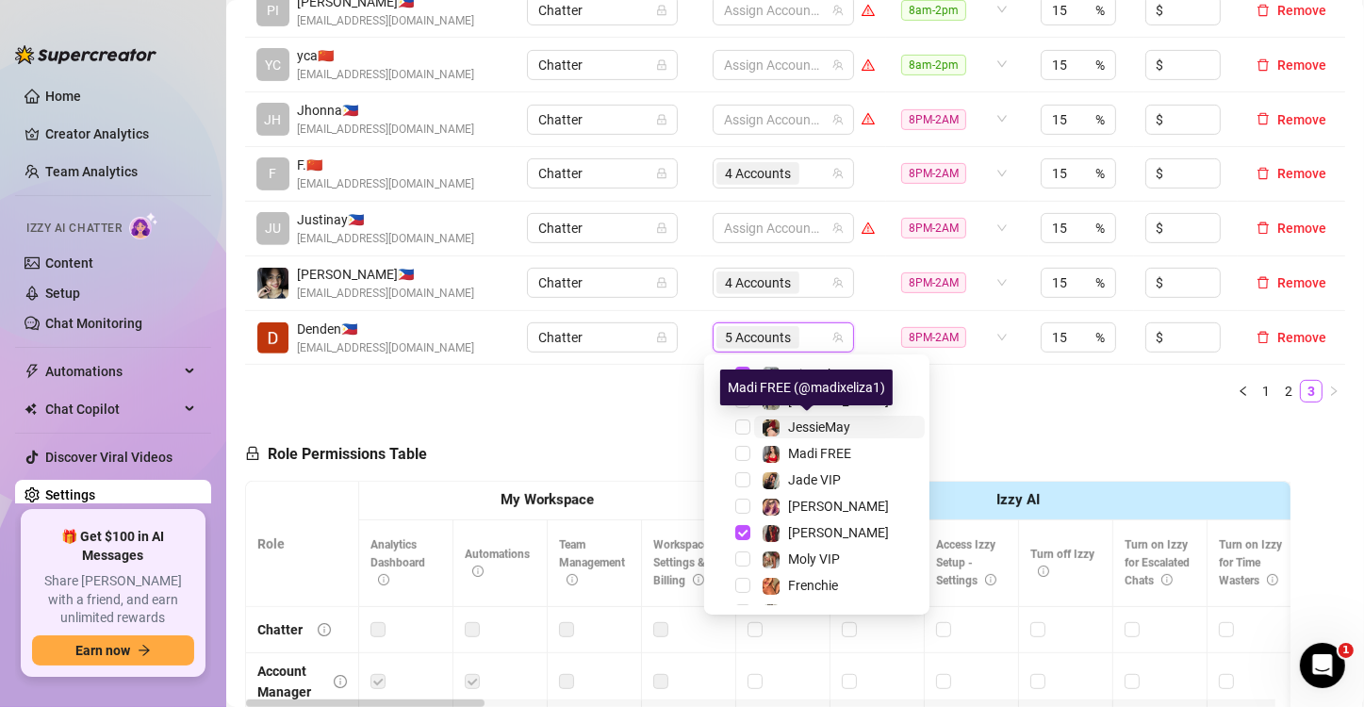
scroll to position [283, 0]
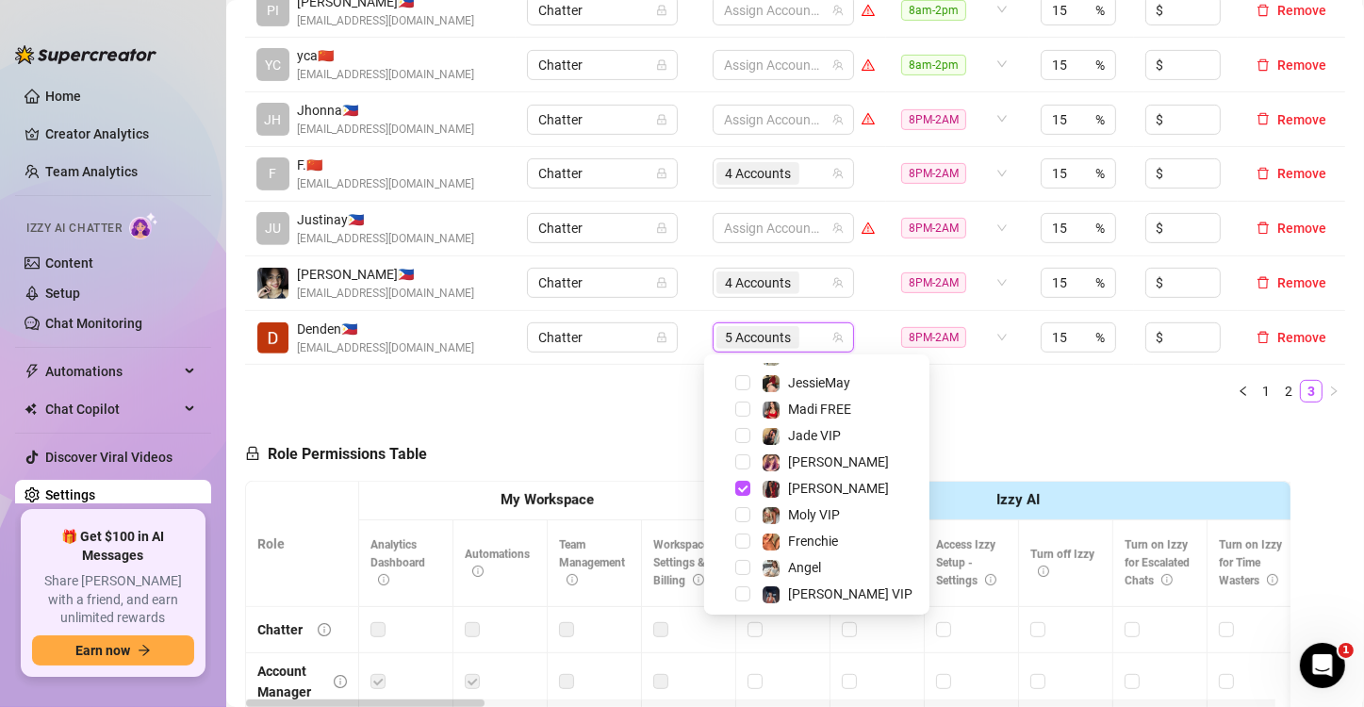
click at [570, 404] on div "Name Role Configure Permissions Creator accounts Tags Commission (%) Hourly rat…" at bounding box center [795, 89] width 1100 height 655
